Goal: Task Accomplishment & Management: Use online tool/utility

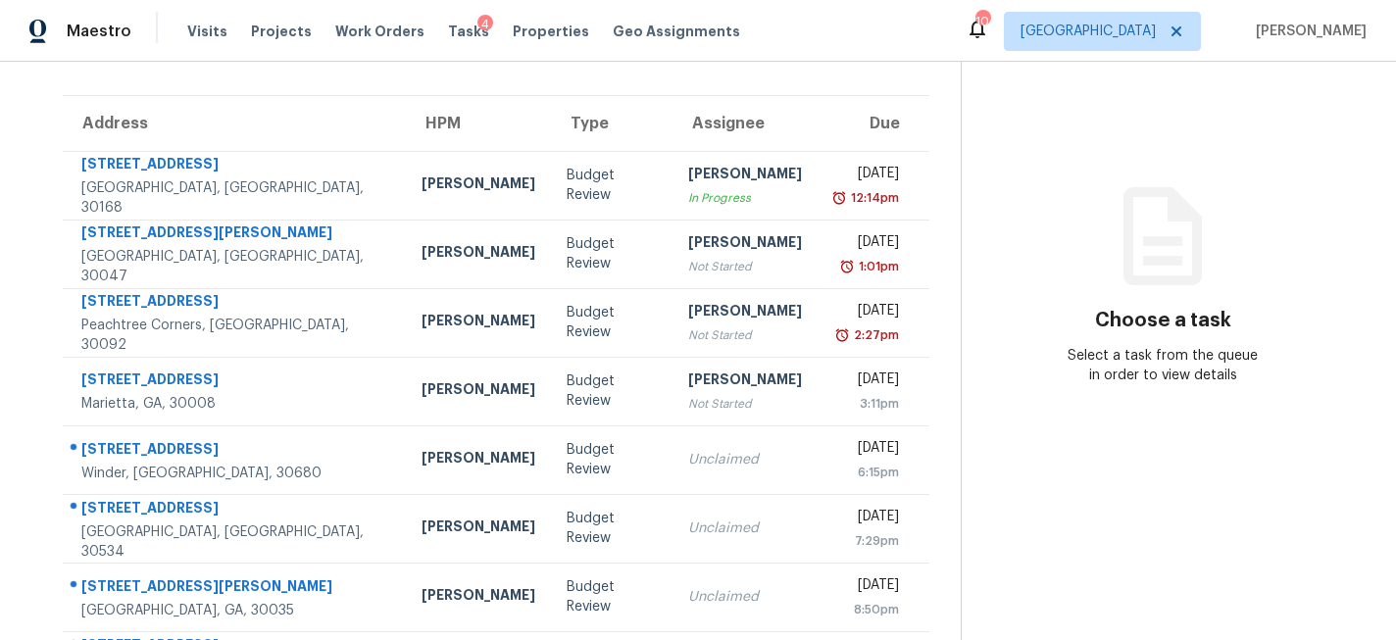
scroll to position [130, 0]
